Goal: Task Accomplishment & Management: Use online tool/utility

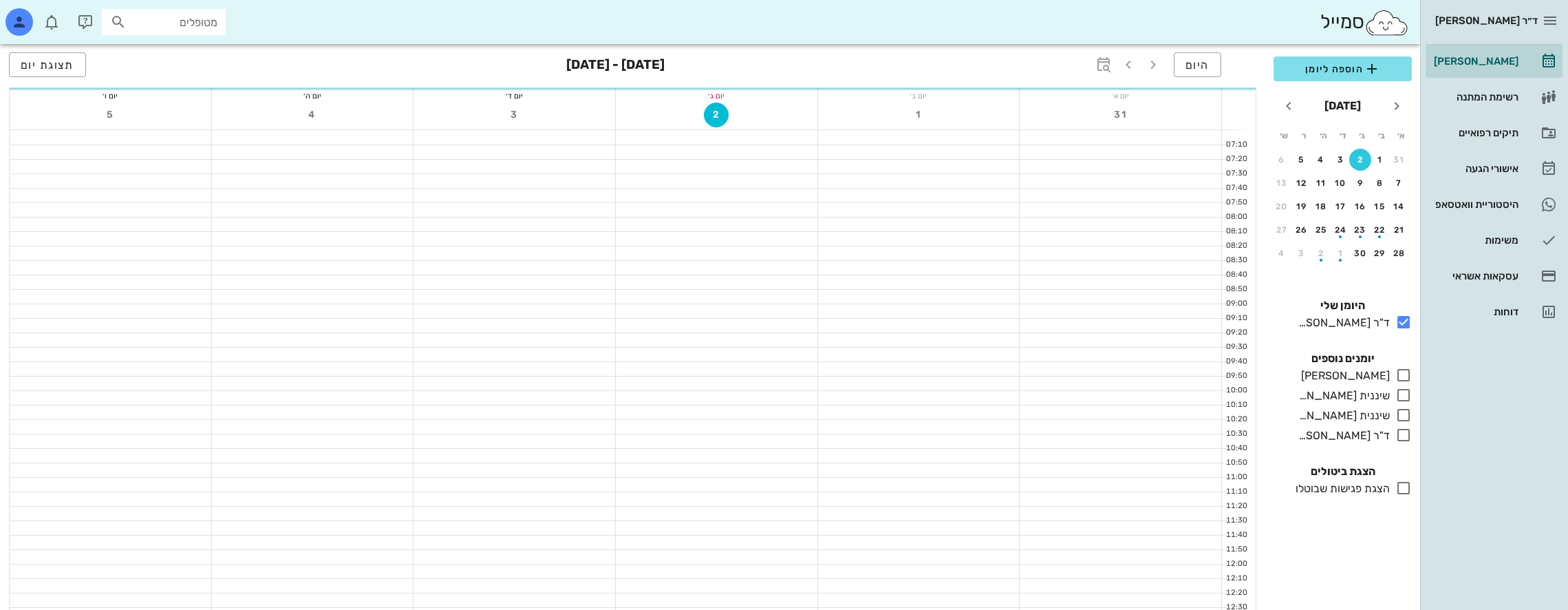
scroll to position [619, 0]
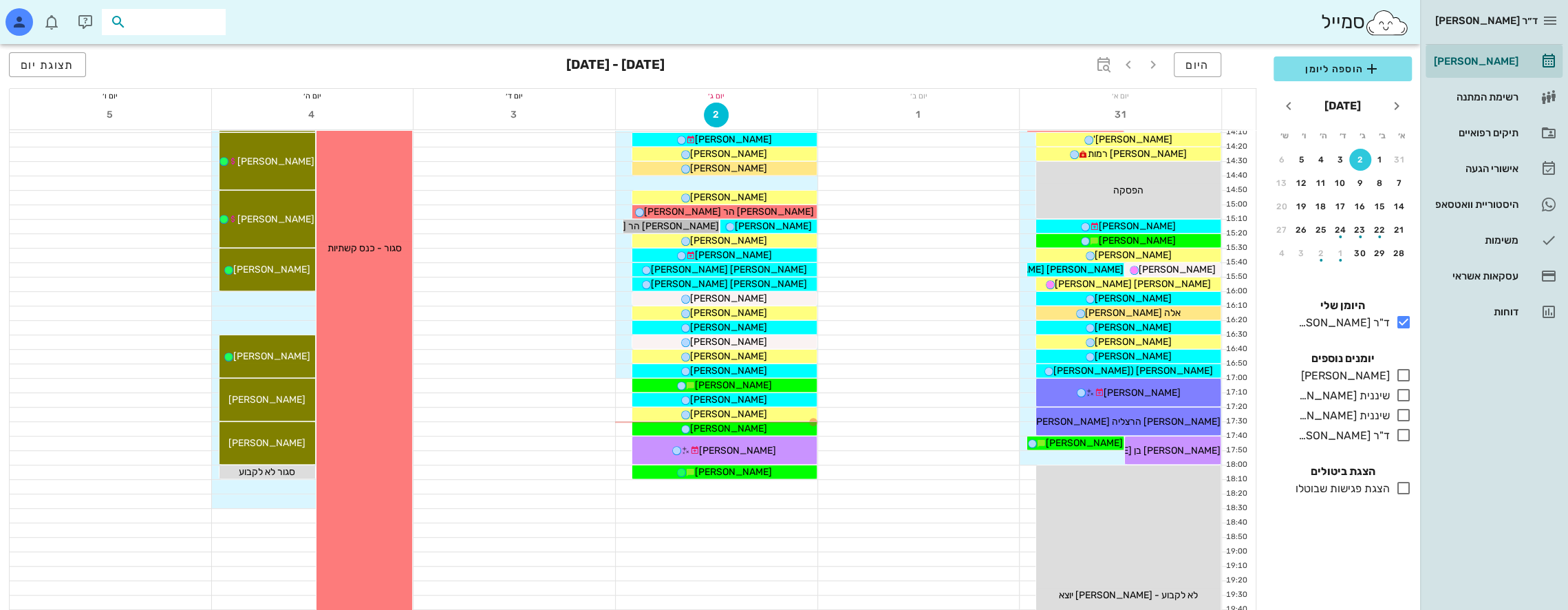
click at [172, 16] on input "text" at bounding box center [173, 22] width 88 height 18
type input "z"
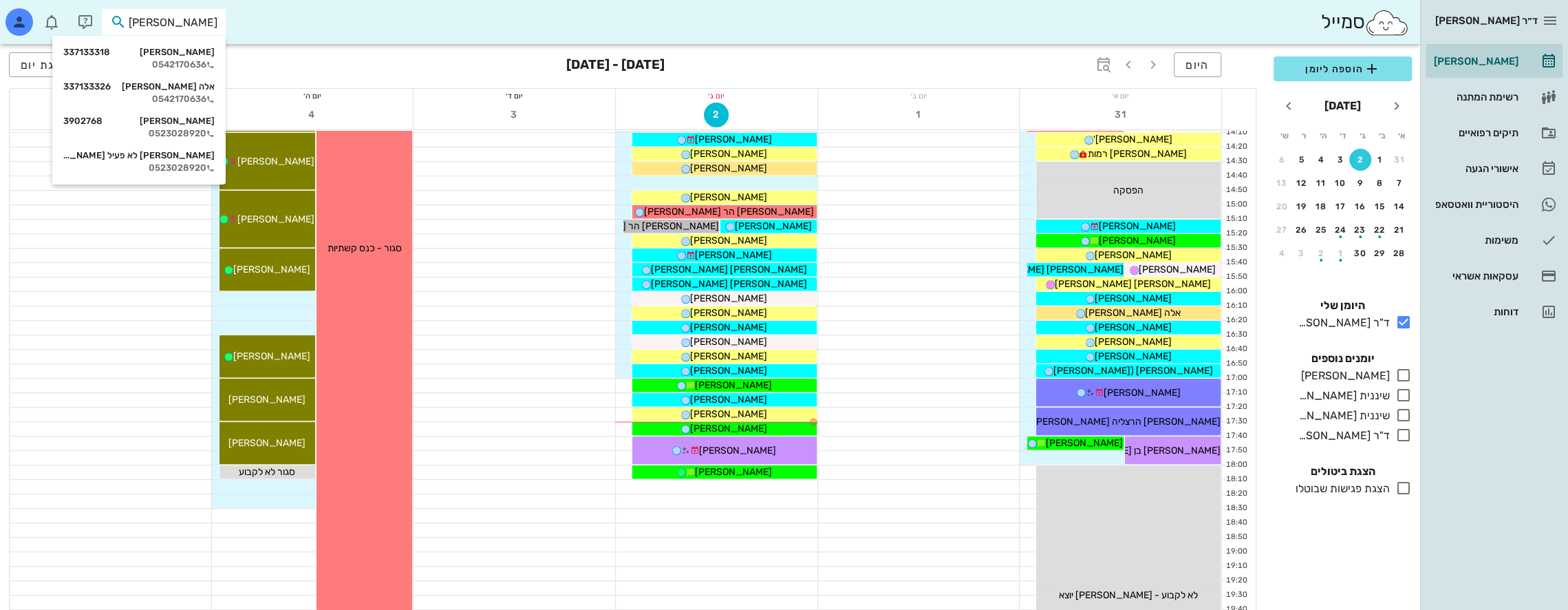
type input "[PERSON_NAME]"
click at [188, 54] on div "[PERSON_NAME] 337133318" at bounding box center [139, 52] width 151 height 11
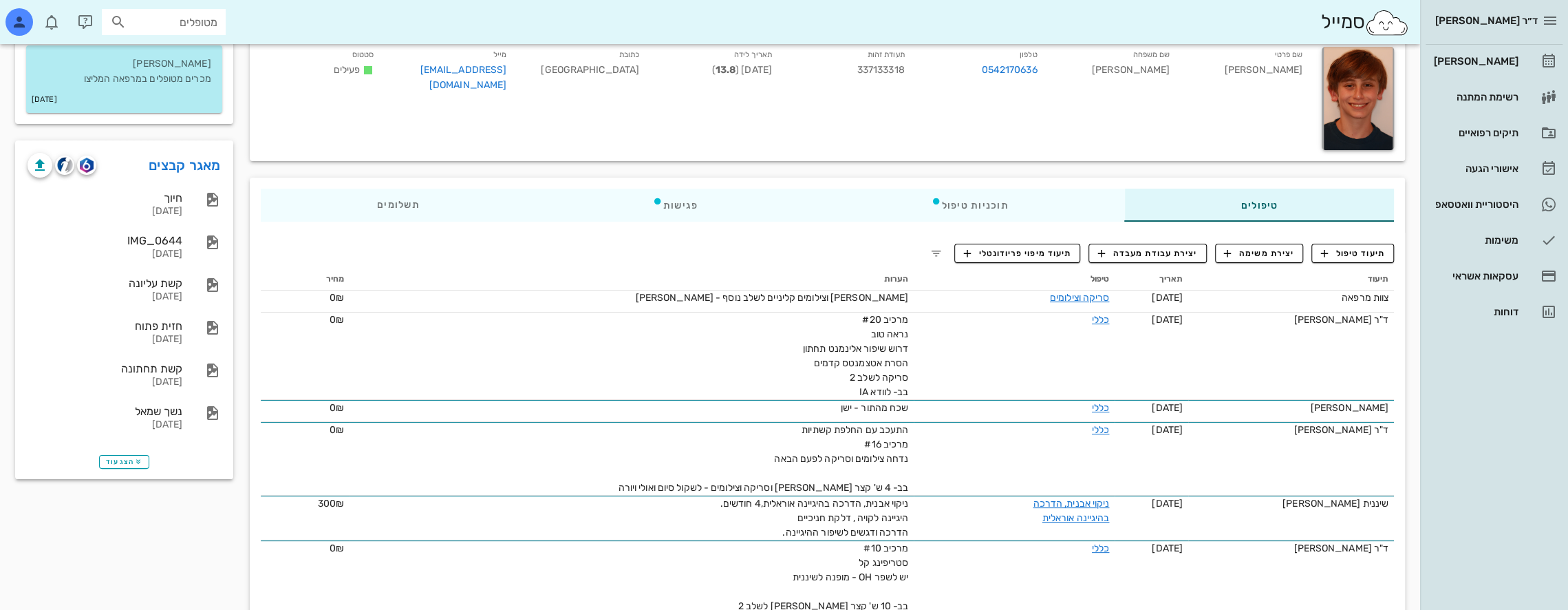
scroll to position [138, 0]
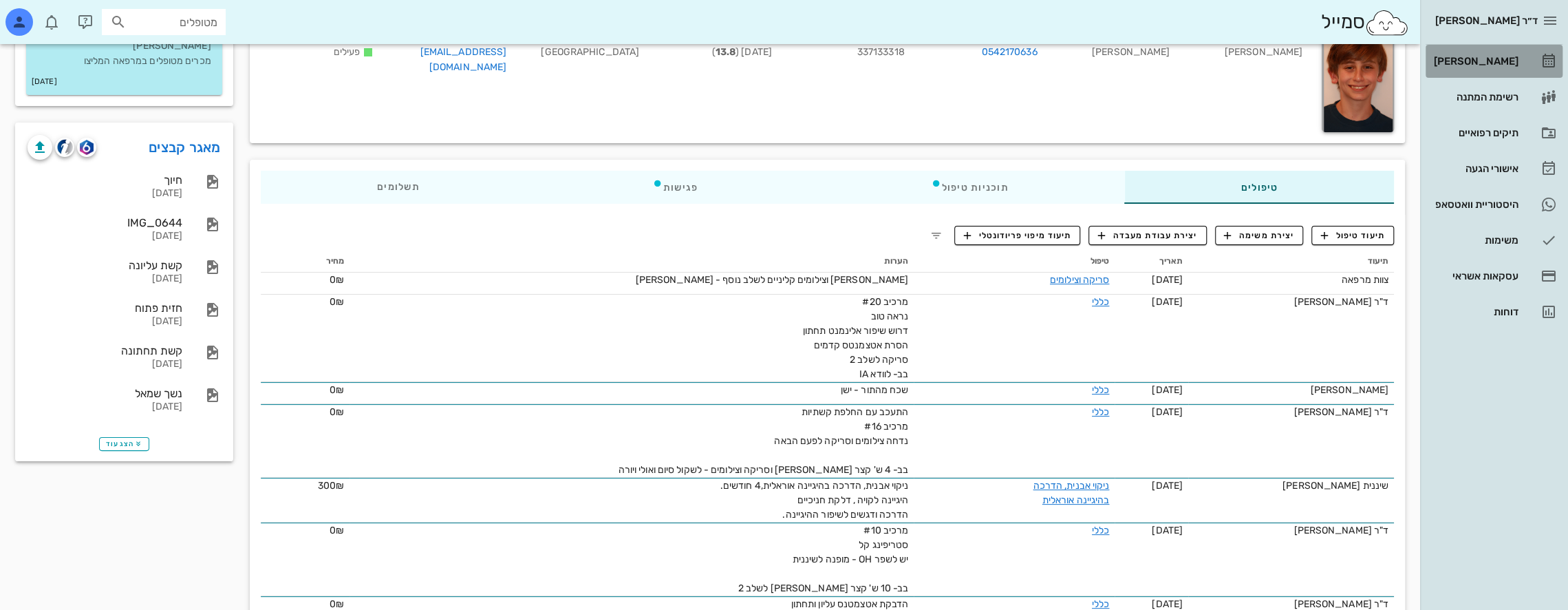
click at [1501, 54] on div "[PERSON_NAME]" at bounding box center [1474, 61] width 87 height 22
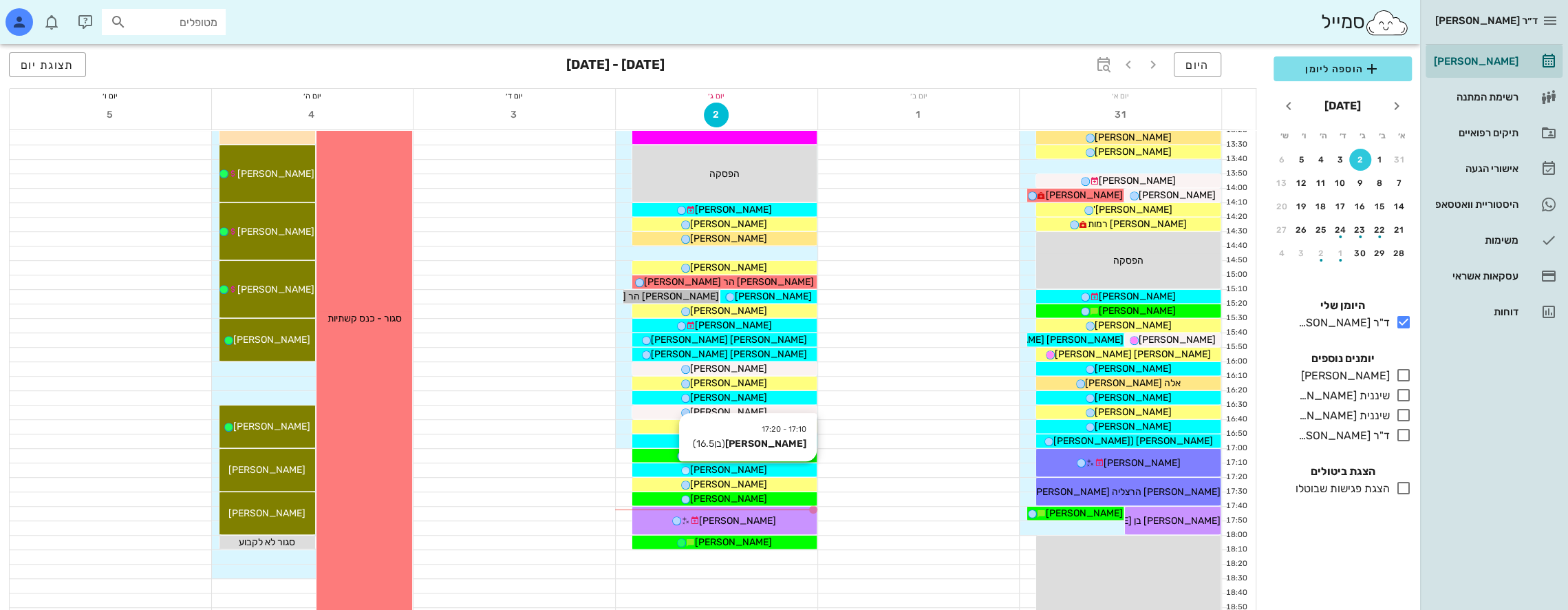
scroll to position [734, 0]
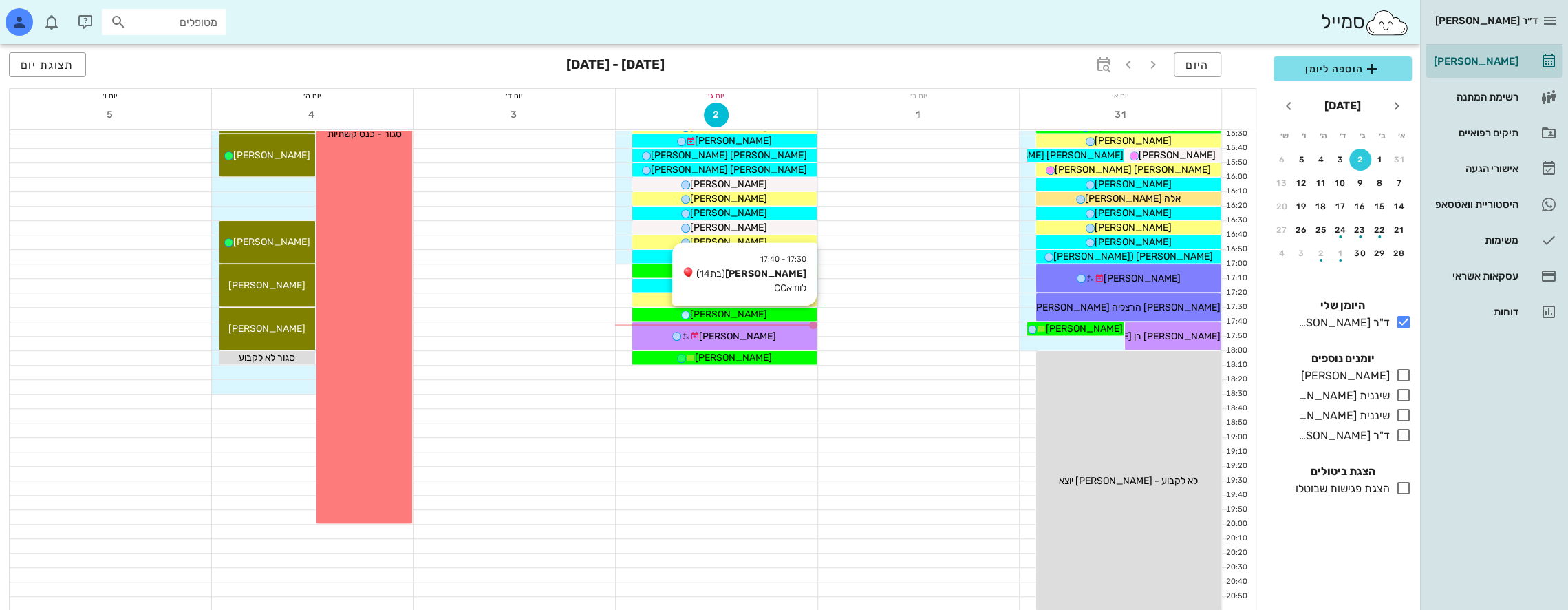
click at [768, 309] on div "[PERSON_NAME]" at bounding box center [724, 314] width 184 height 14
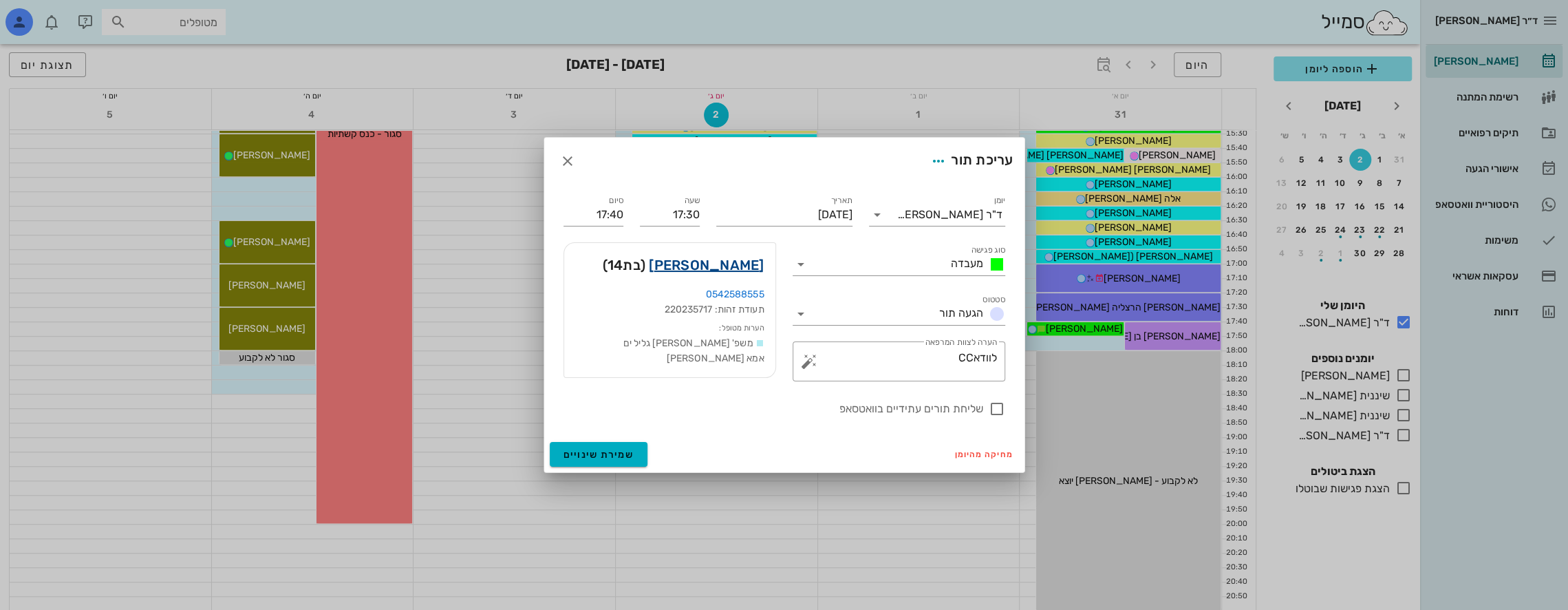
click at [744, 267] on link "[PERSON_NAME]" at bounding box center [706, 265] width 115 height 22
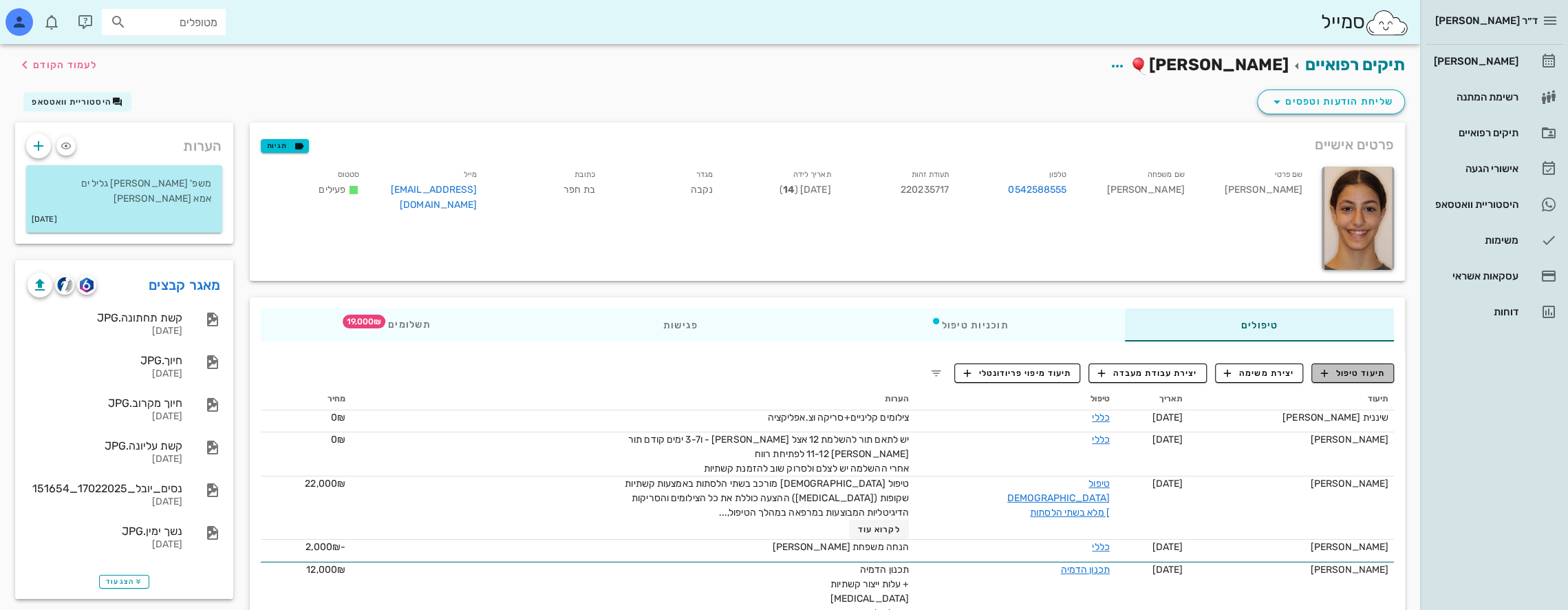
click at [1363, 369] on span "תיעוד טיפול" at bounding box center [1353, 373] width 64 height 13
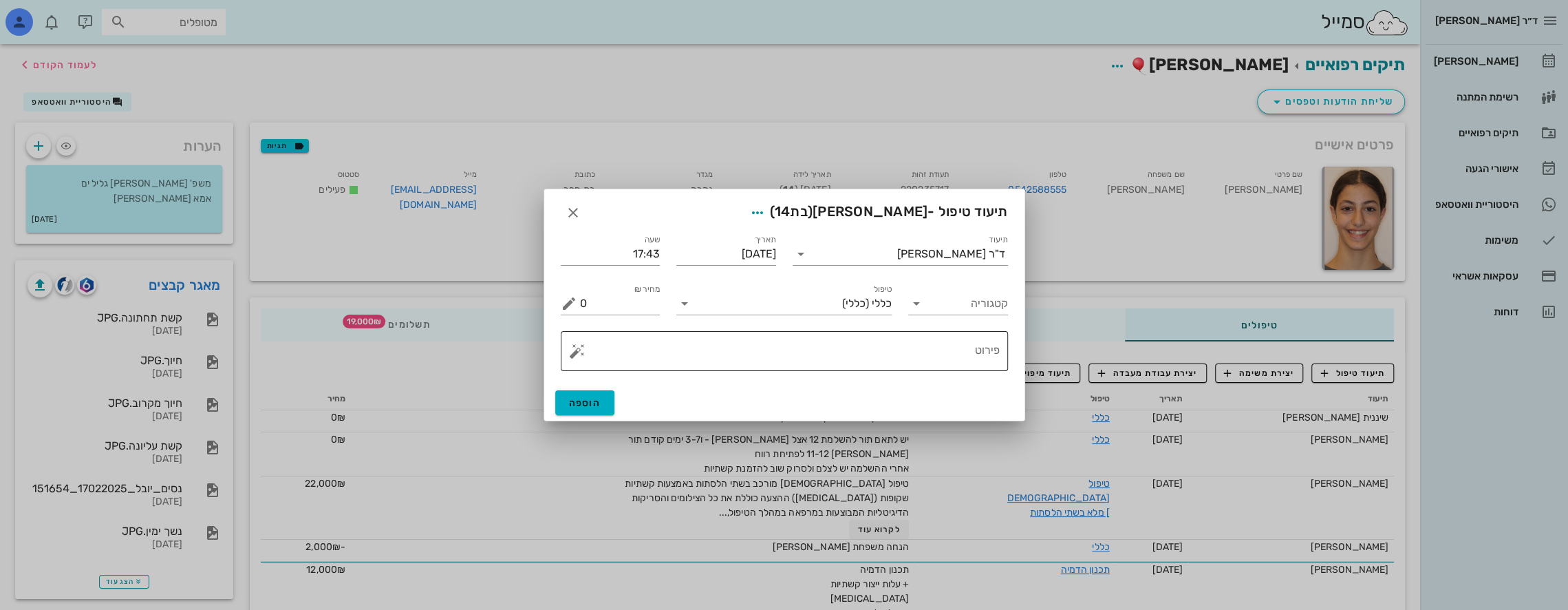
click at [572, 352] on button "button" at bounding box center [577, 351] width 16 height 16
click at [608, 294] on div "[MEDICAL_DATA]" at bounding box center [624, 295] width 112 height 28
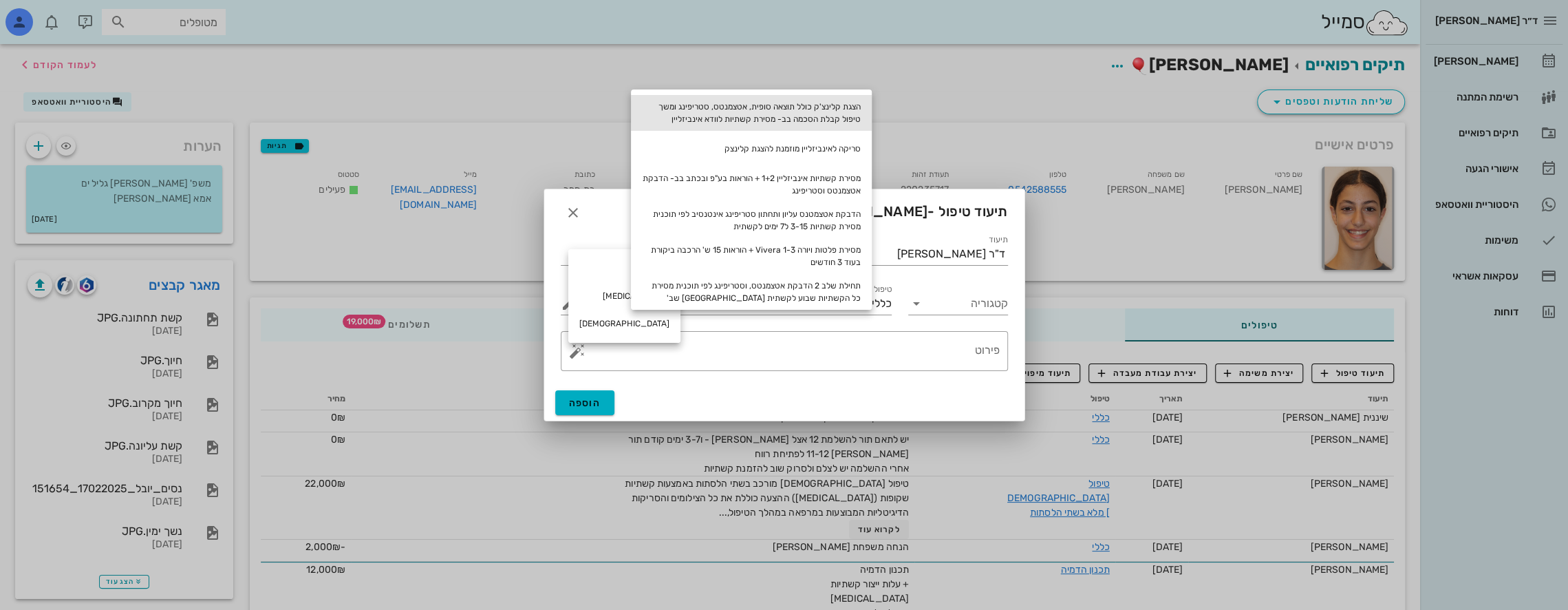
click at [834, 113] on div "הצגת קלינצ'ק כולל תוצאה סופית, אטצמנטס, סטריפינג ומשך טיפול קבלת הסכמה בב- מסיר…" at bounding box center [751, 113] width 241 height 36
type textarea "הצגת קלינצ'ק כולל תוצאה סופית, אטצמנטס, סטריפינג ומשך טיפול קבלת הסכמה בב- מסיר…"
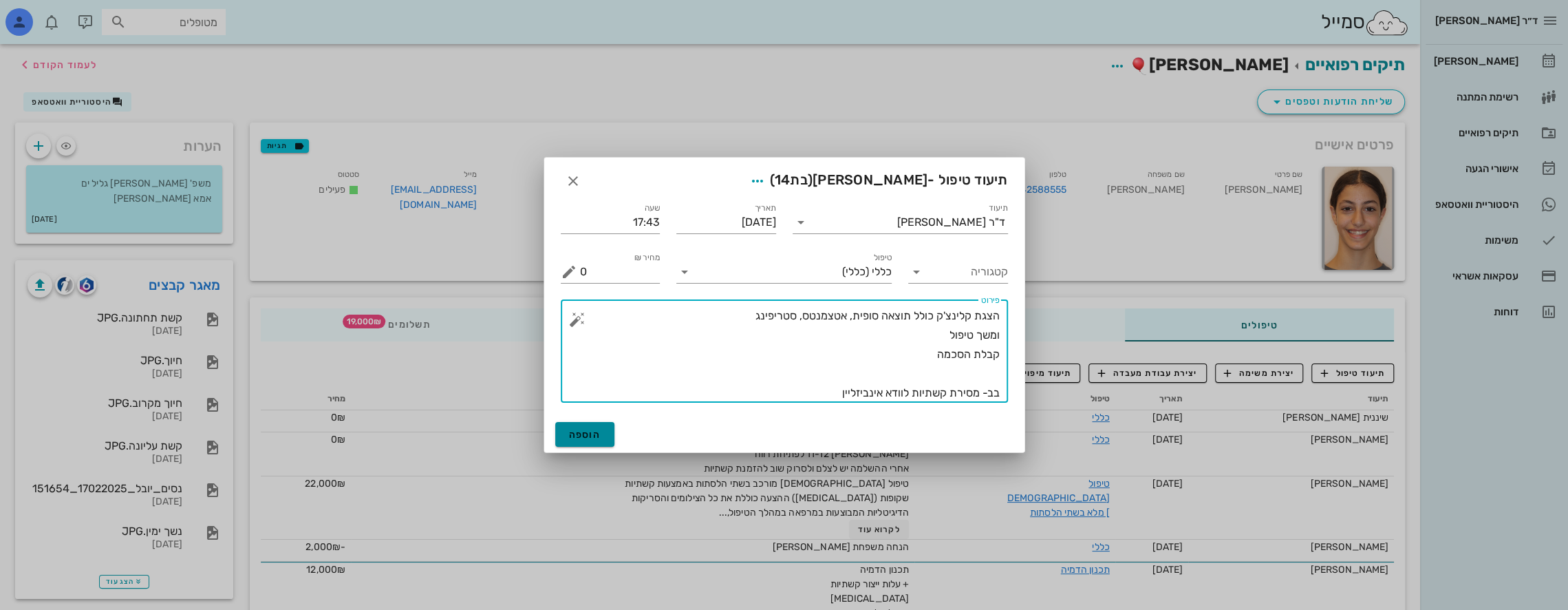
click at [582, 433] on span "הוספה" at bounding box center [585, 435] width 32 height 12
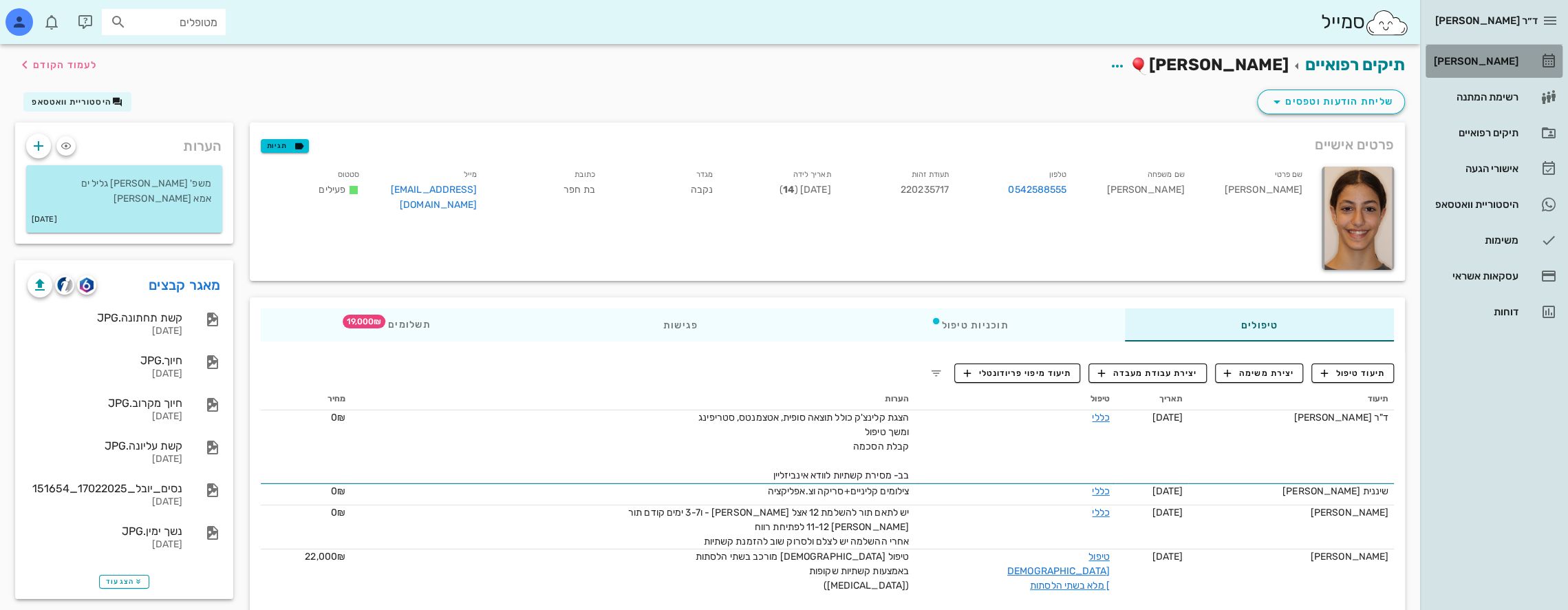
click at [1482, 60] on div "[PERSON_NAME]" at bounding box center [1474, 61] width 87 height 11
